Goal: Task Accomplishment & Management: Manage account settings

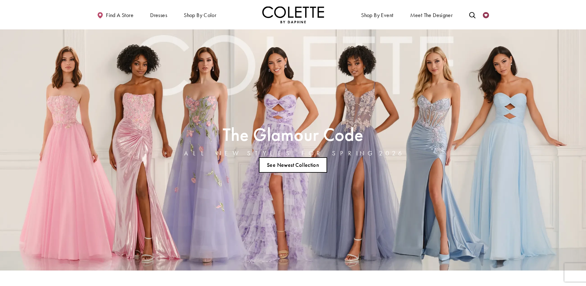
click at [487, 16] on icon "Check Wishlist" at bounding box center [486, 15] width 6 height 6
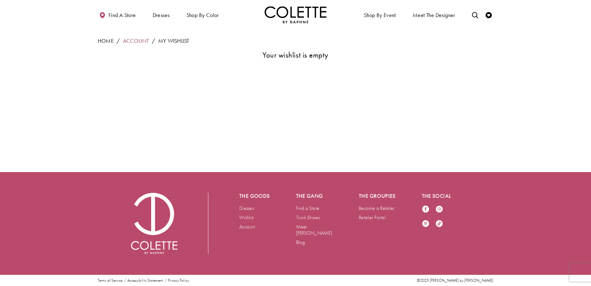
click at [131, 38] on link "Account" at bounding box center [136, 41] width 26 height 8
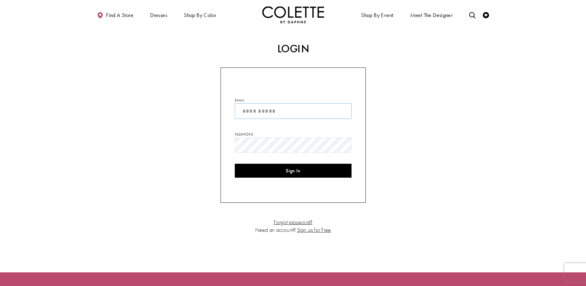
click at [273, 108] on input "Email" at bounding box center [293, 110] width 117 height 15
